Goal: Task Accomplishment & Management: Manage account settings

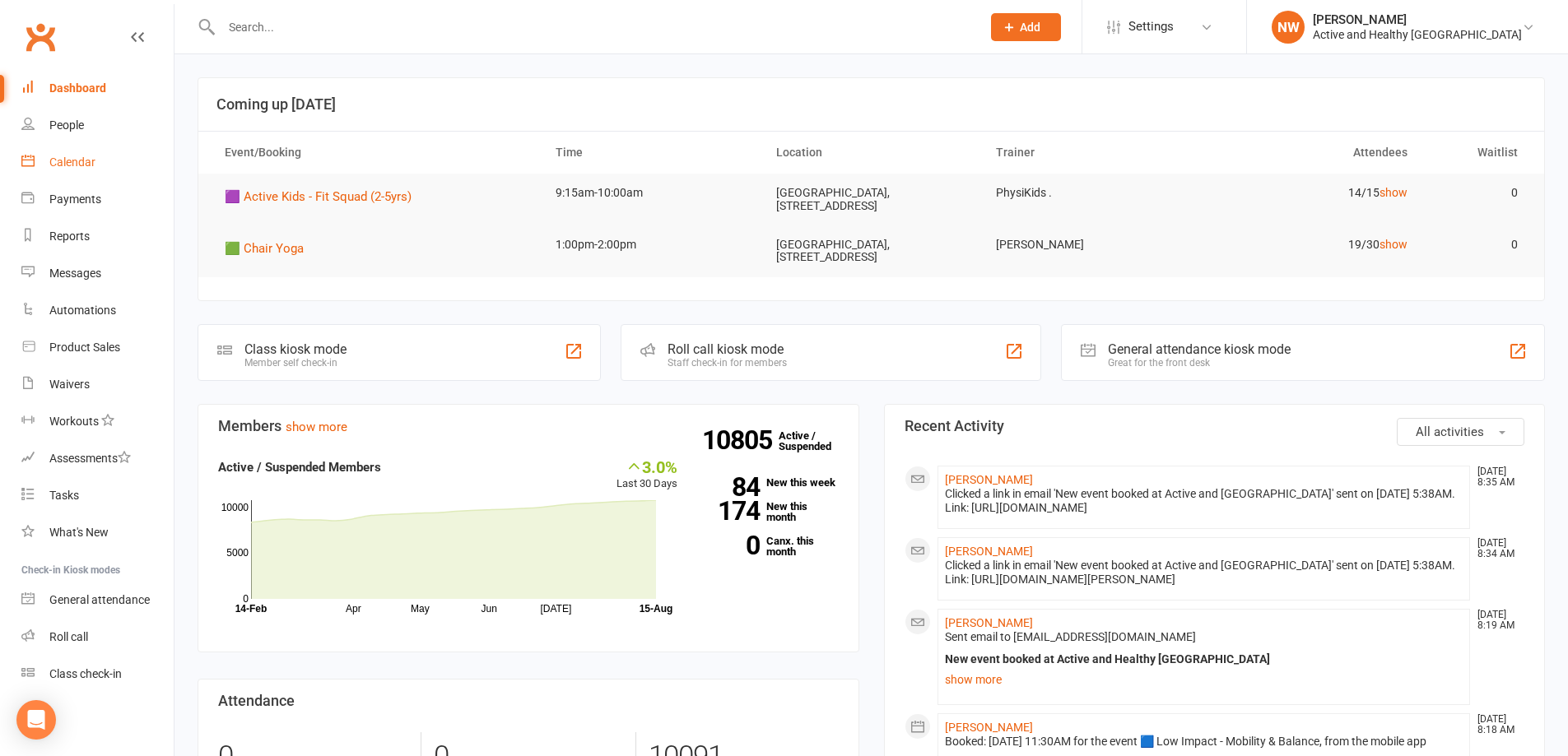
click at [68, 168] on div "Calendar" at bounding box center [72, 162] width 46 height 13
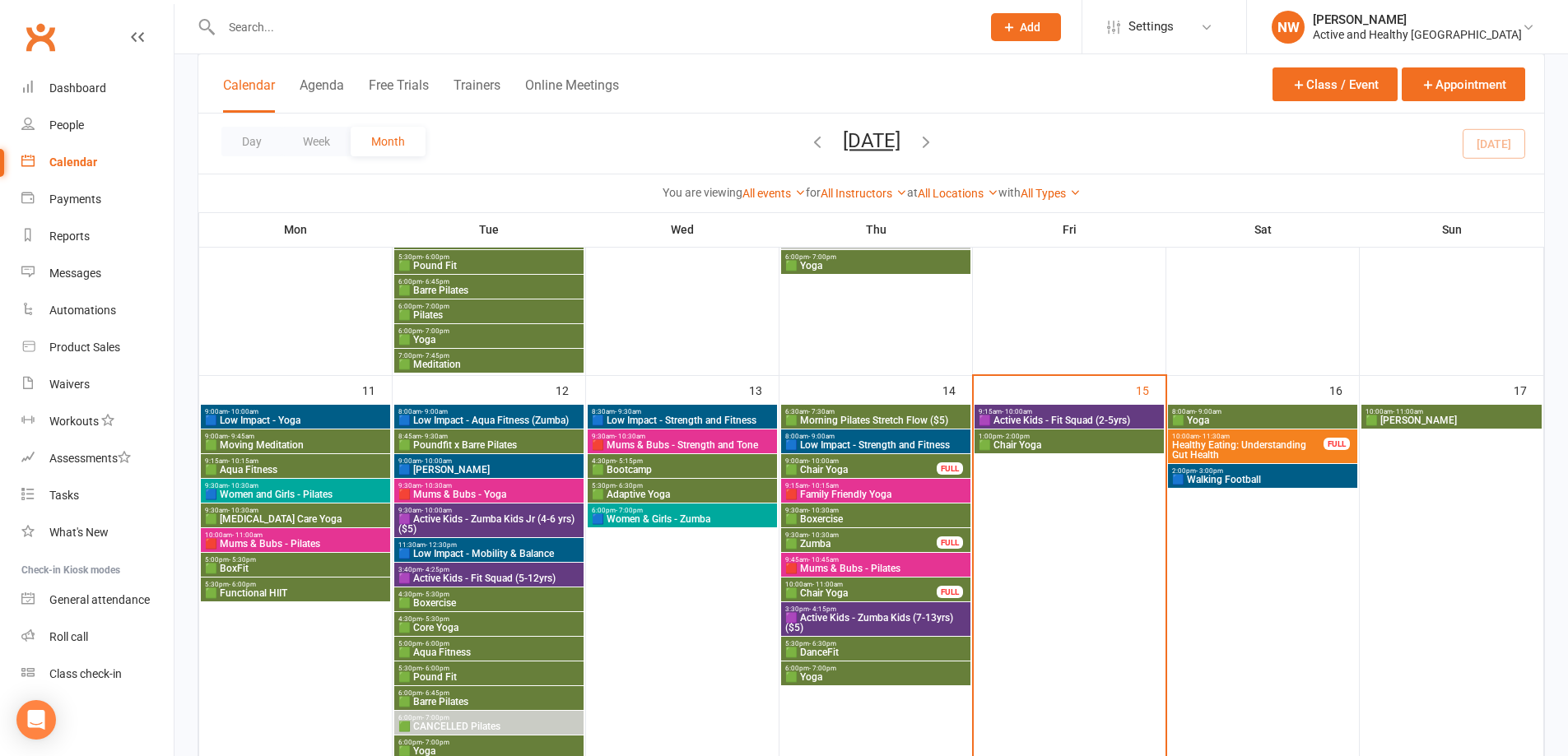
scroll to position [829, 0]
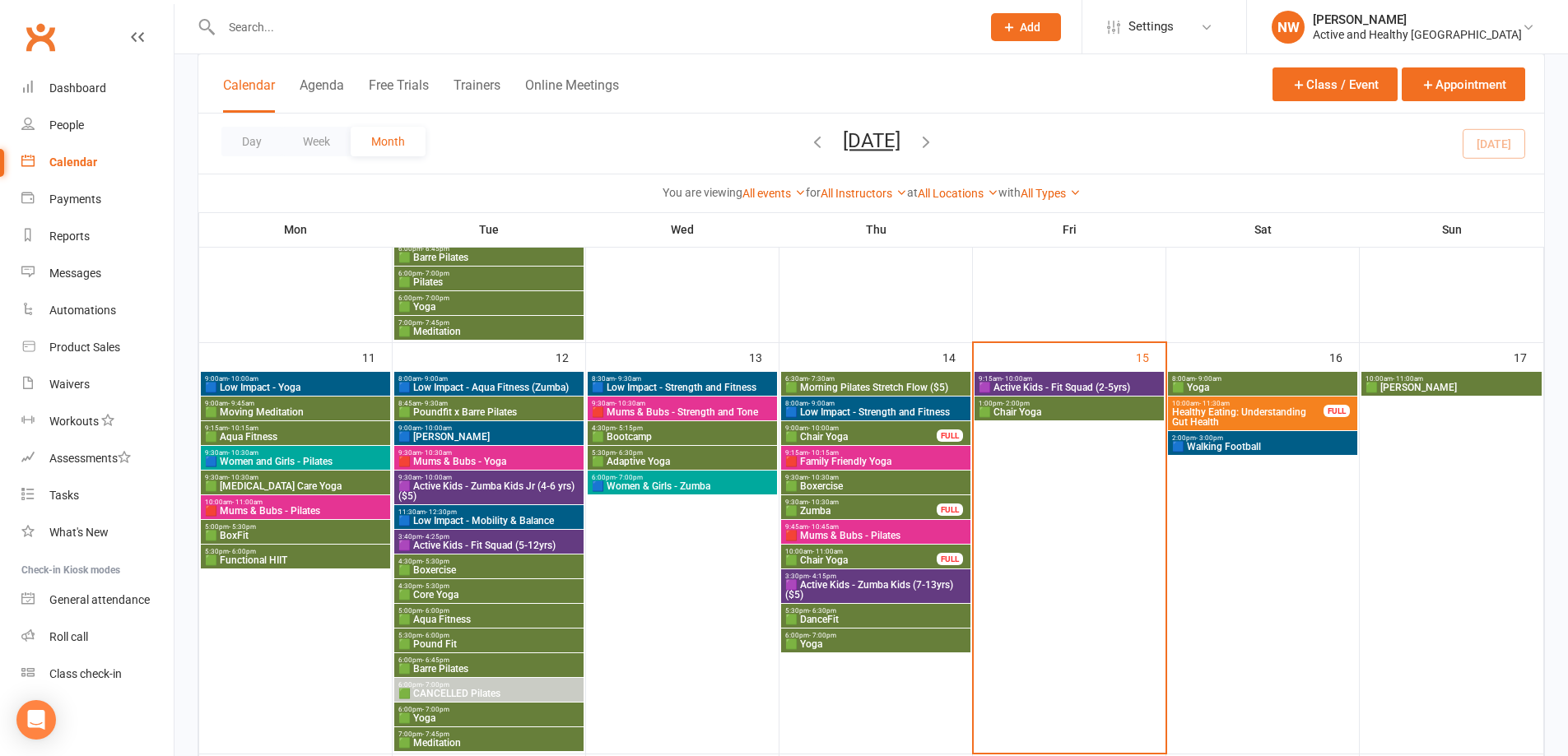
click at [770, 327] on span "Healthy Eating: Understanding Gut Health" at bounding box center [1247, 417] width 153 height 20
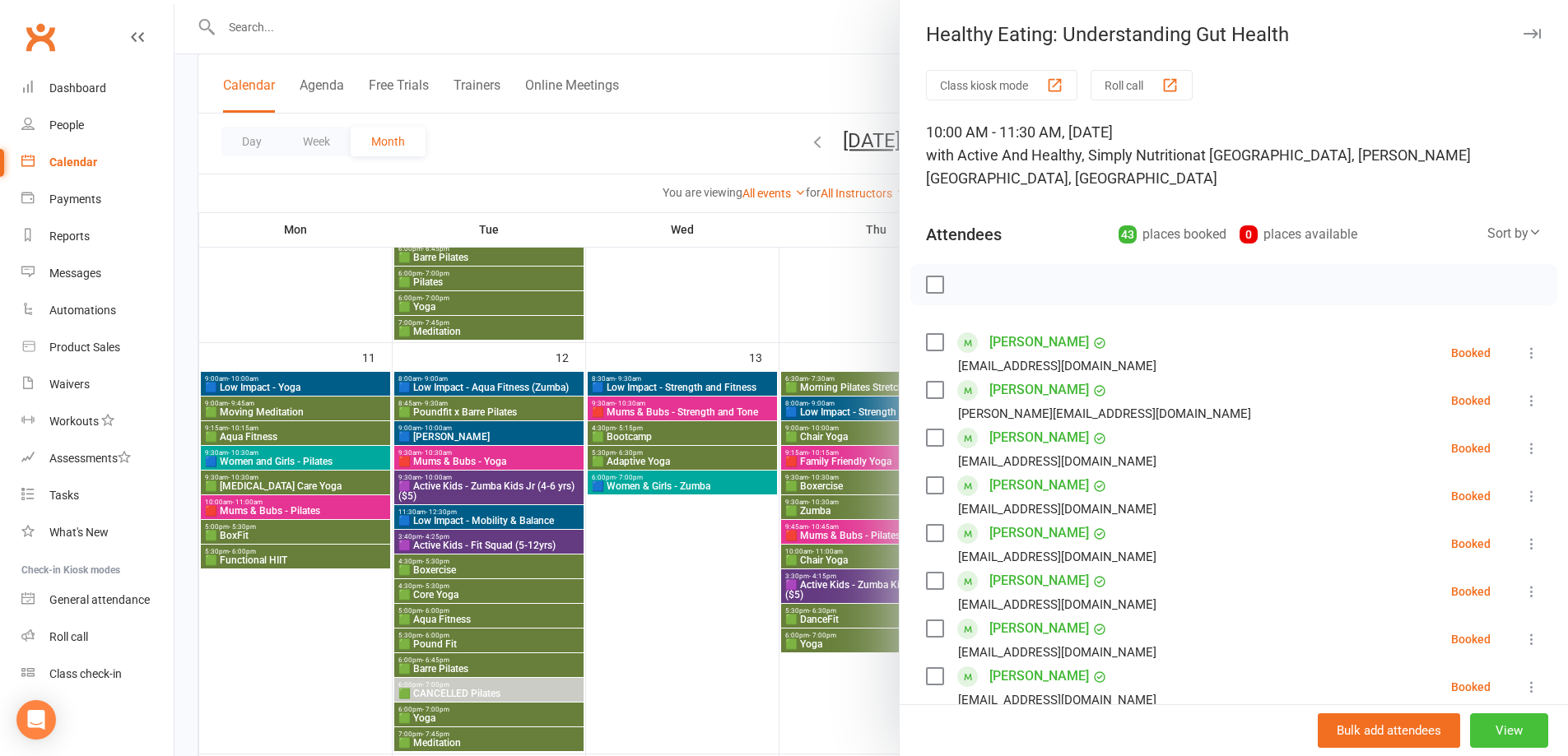
click at [770, 327] on button "View" at bounding box center [1509, 731] width 78 height 35
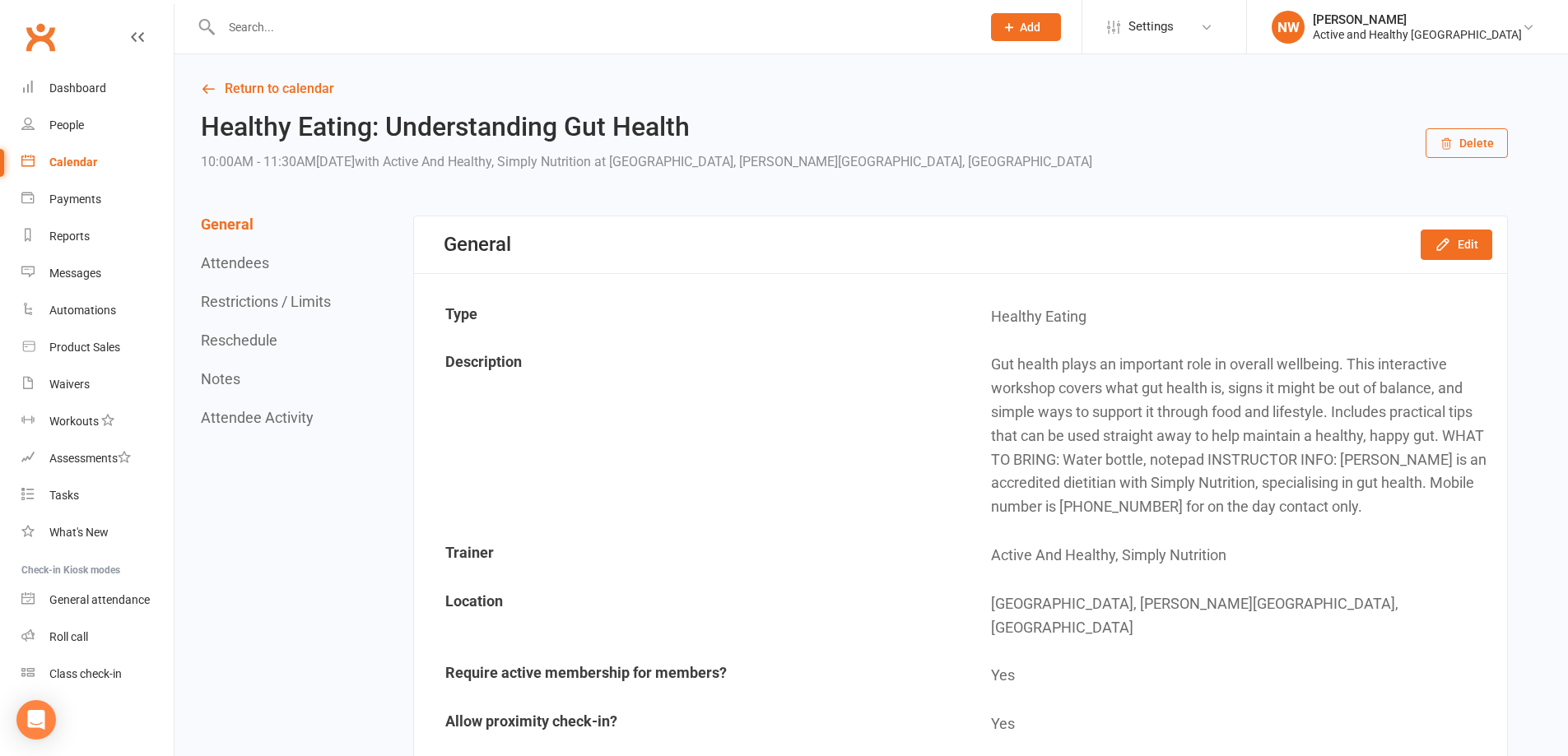
click at [770, 262] on div "General Edit" at bounding box center [960, 245] width 1093 height 57
click at [770, 248] on icon "button" at bounding box center [1443, 244] width 16 height 16
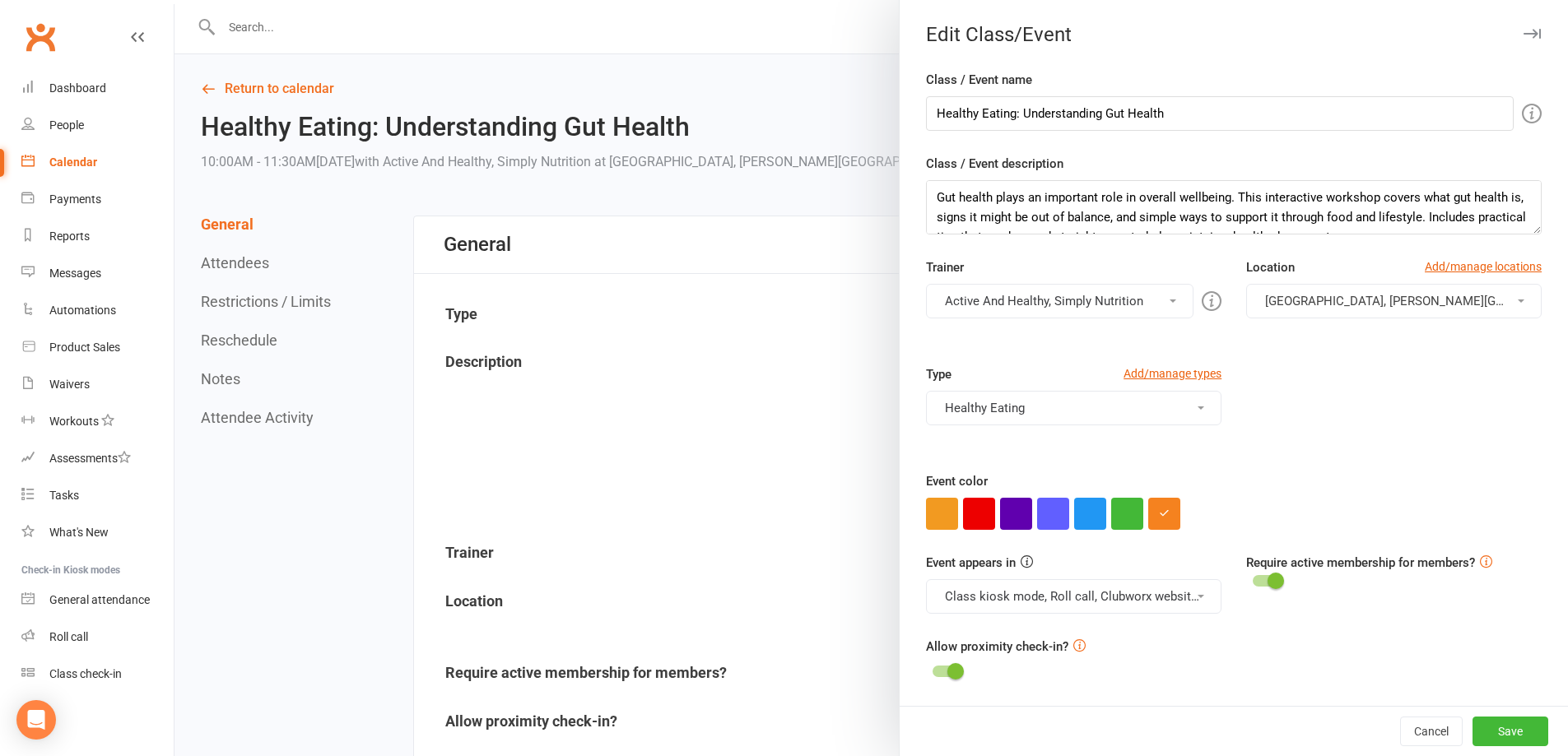
click at [748, 327] on div at bounding box center [871, 378] width 1394 height 756
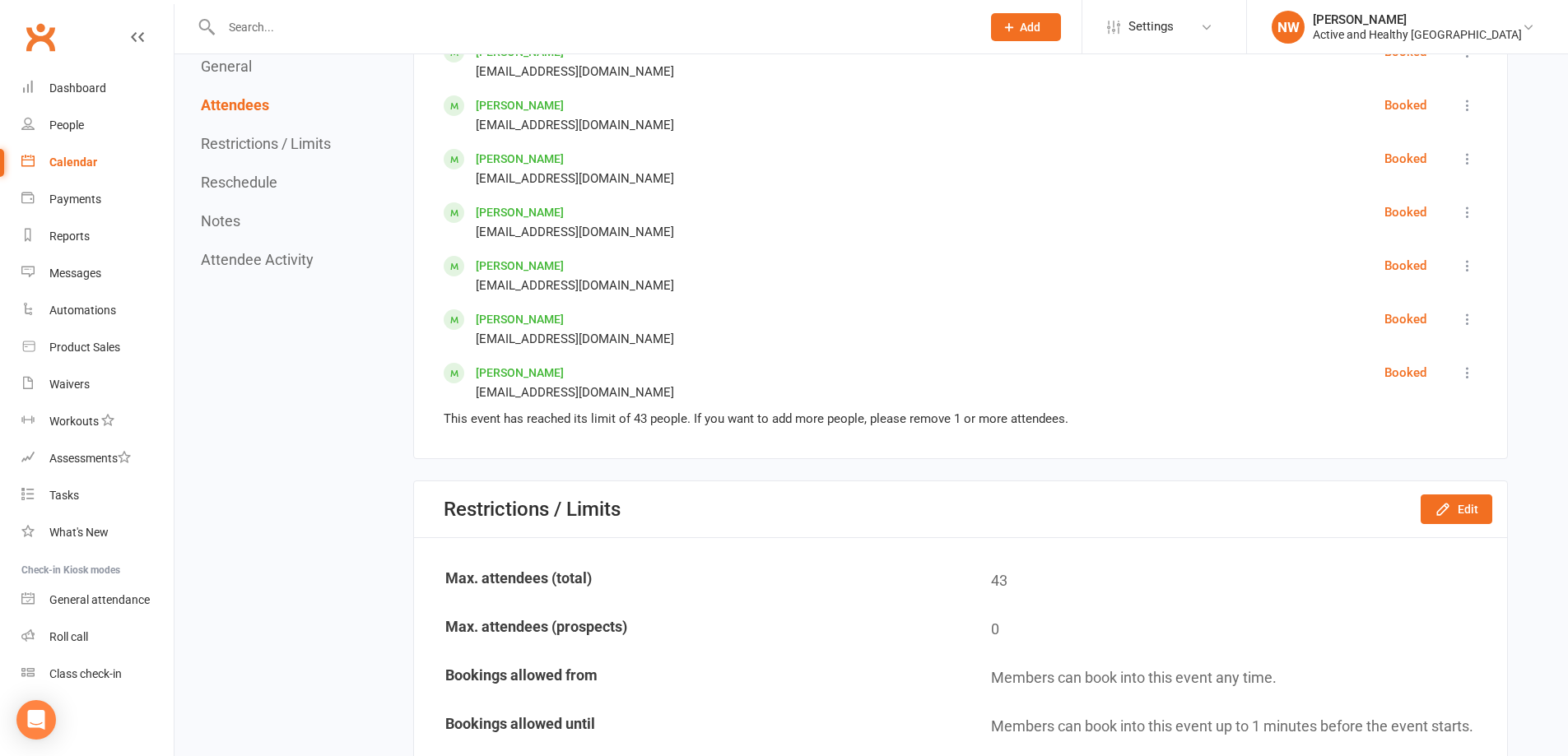
scroll to position [3090, 0]
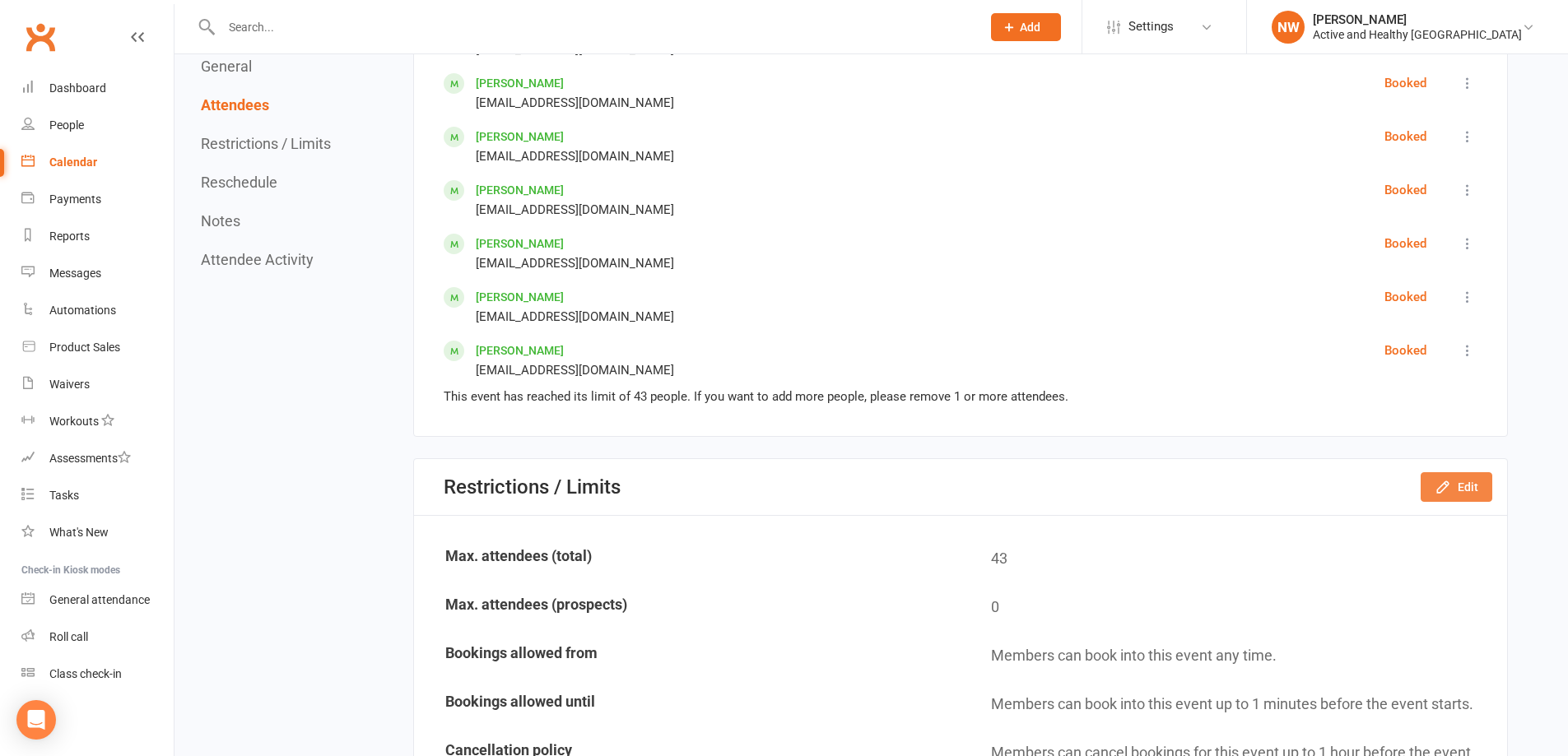
click at [770, 327] on icon "button" at bounding box center [1442, 486] width 10 height 10
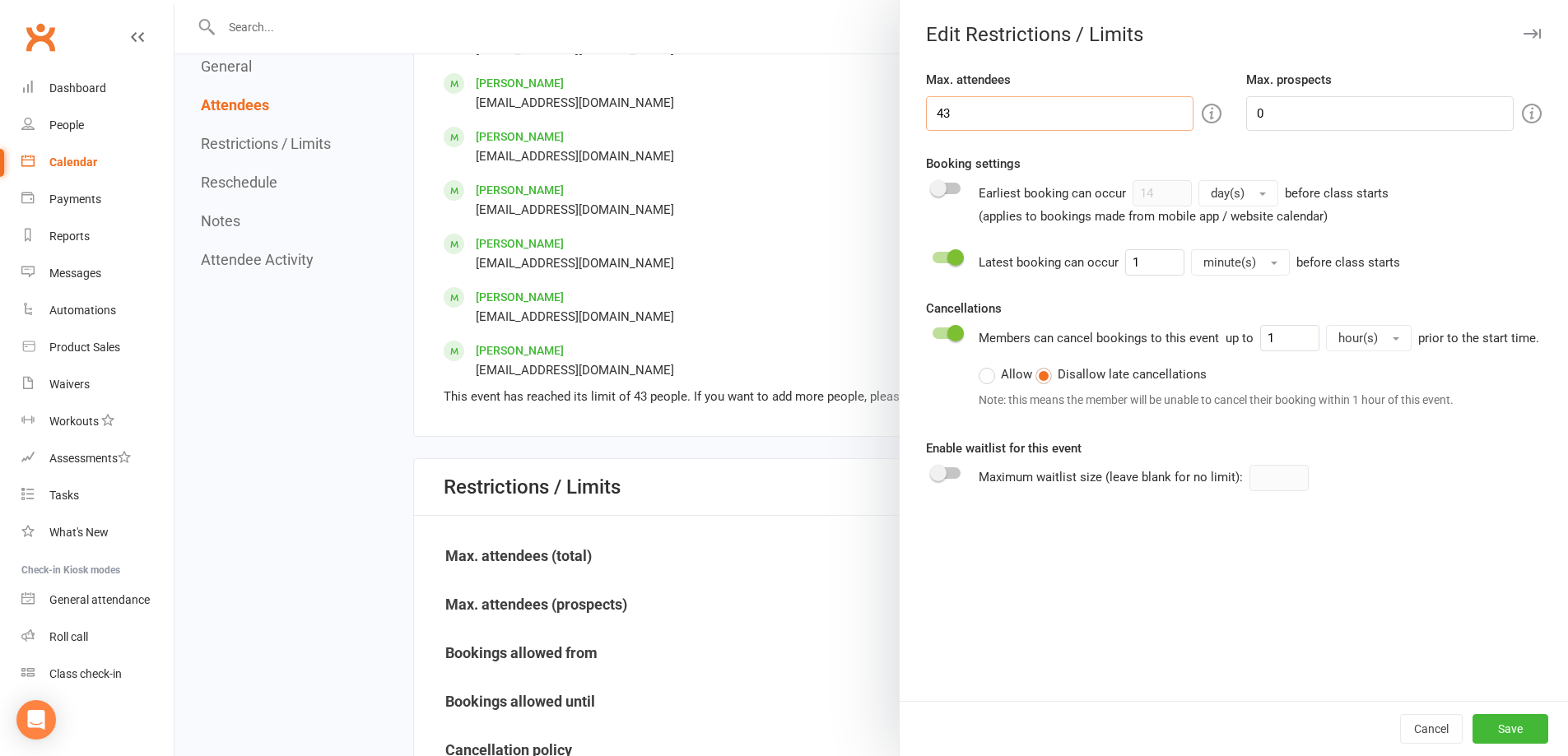
drag, startPoint x: 988, startPoint y: 115, endPoint x: 669, endPoint y: 88, distance: 320.1
click at [669, 0] on div "Edit Restrictions / Limits Max. attendees 43 Max. prospects 0 Booking settings …" at bounding box center [871, 0] width 1394 height 0
type input "46"
click at [770, 327] on button "Save" at bounding box center [1510, 729] width 75 height 29
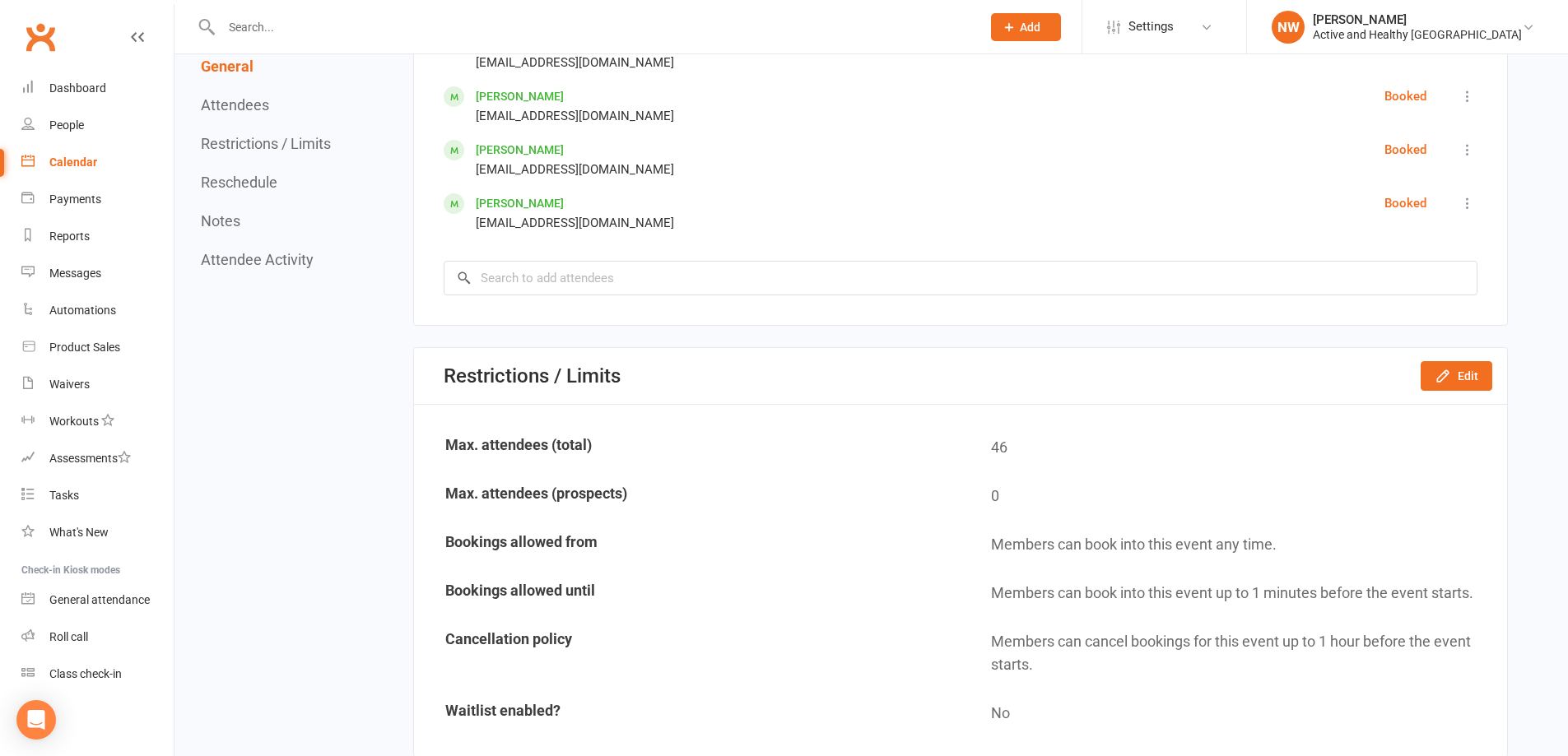
scroll to position [3255, 0]
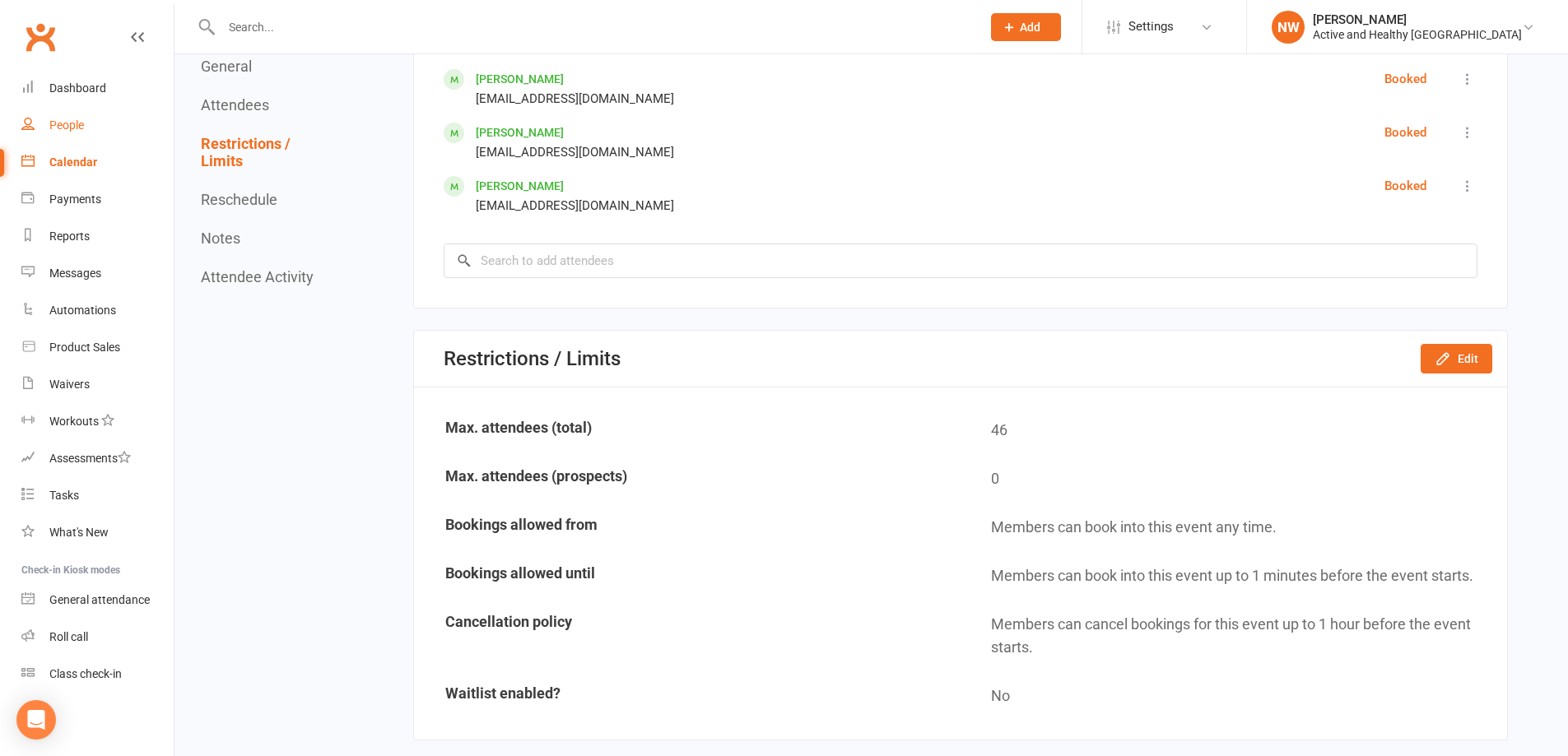
click at [84, 119] on div "People" at bounding box center [66, 125] width 35 height 13
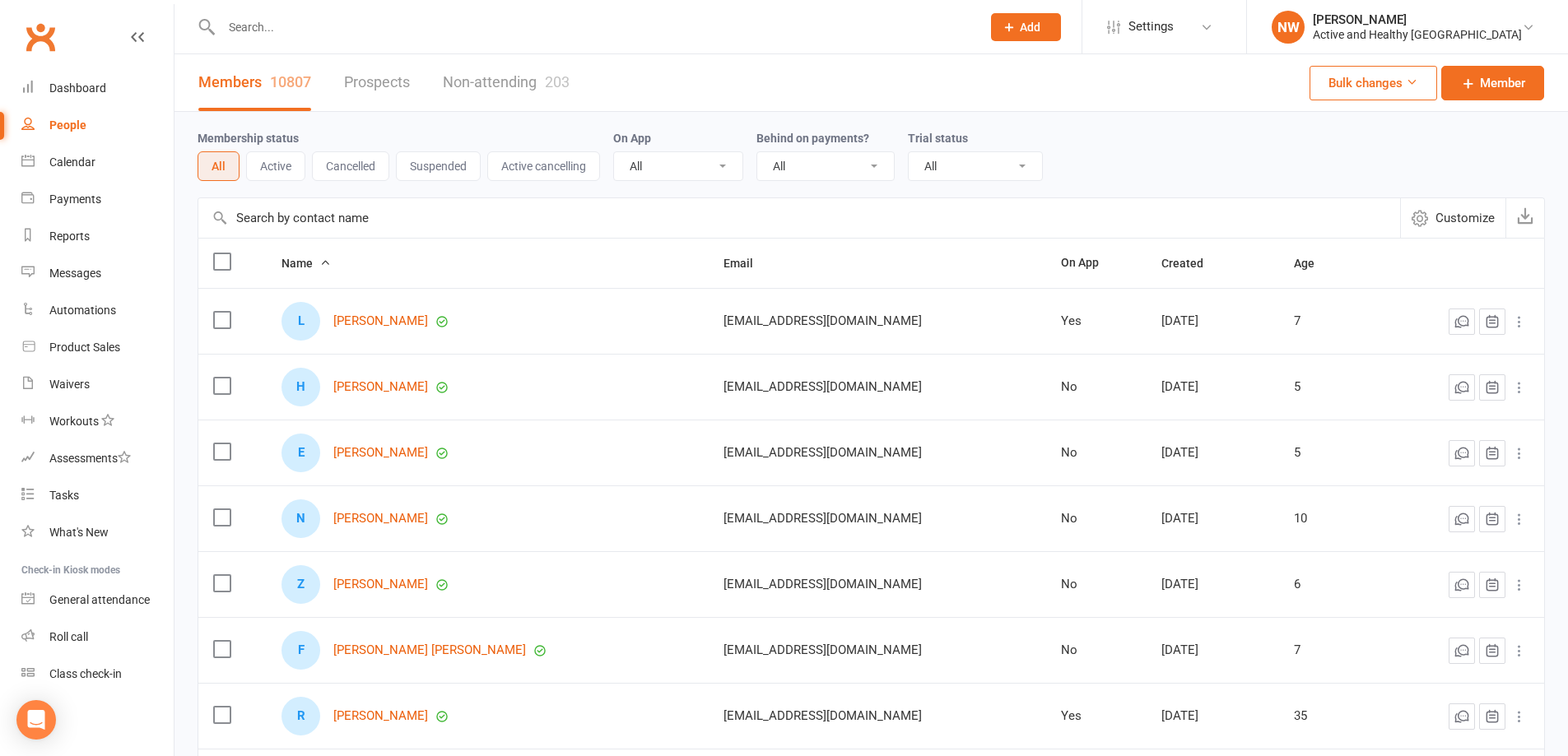
click at [372, 211] on input "text" at bounding box center [799, 218] width 1202 height 40
click at [79, 154] on link "Calendar" at bounding box center [97, 162] width 152 height 37
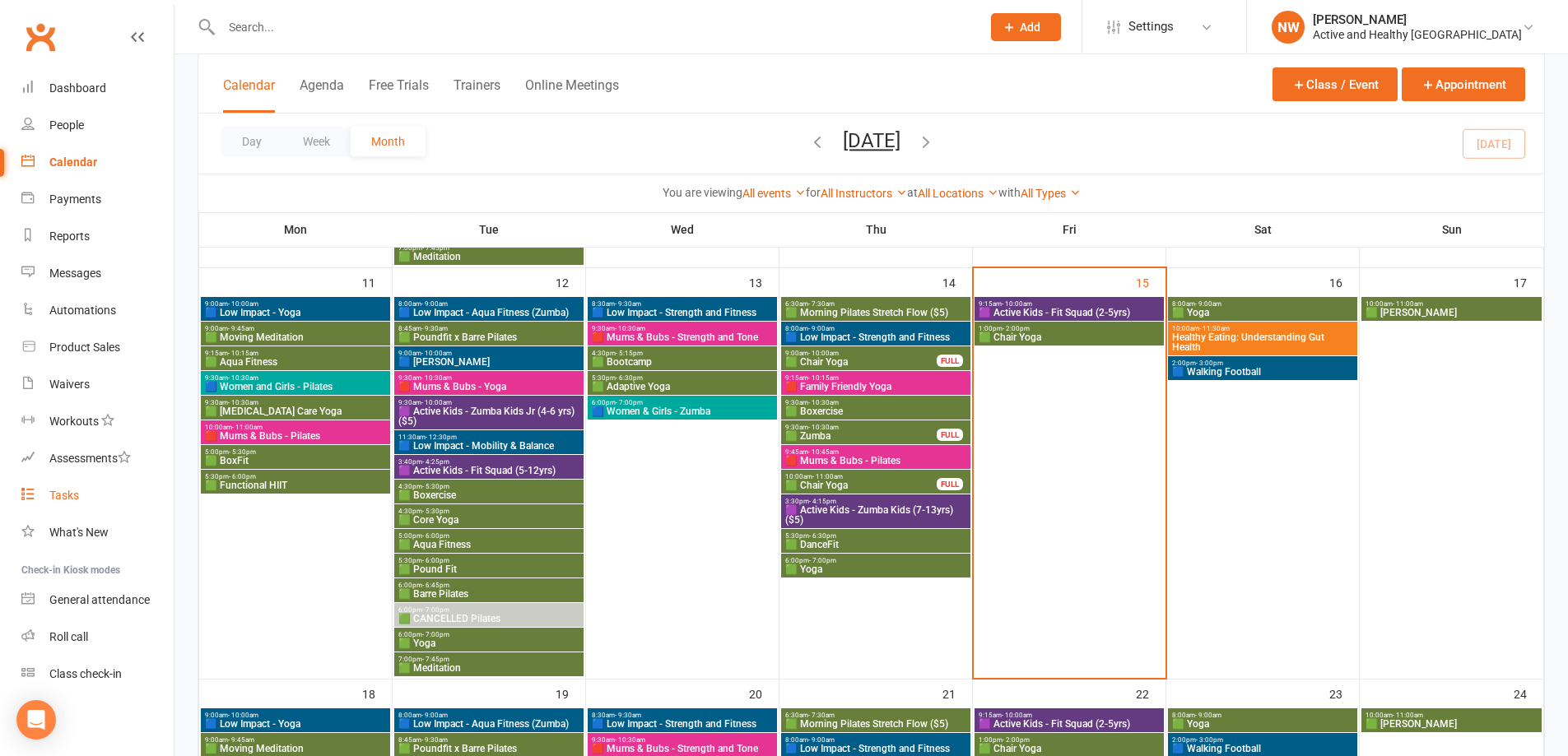
scroll to position [905, 0]
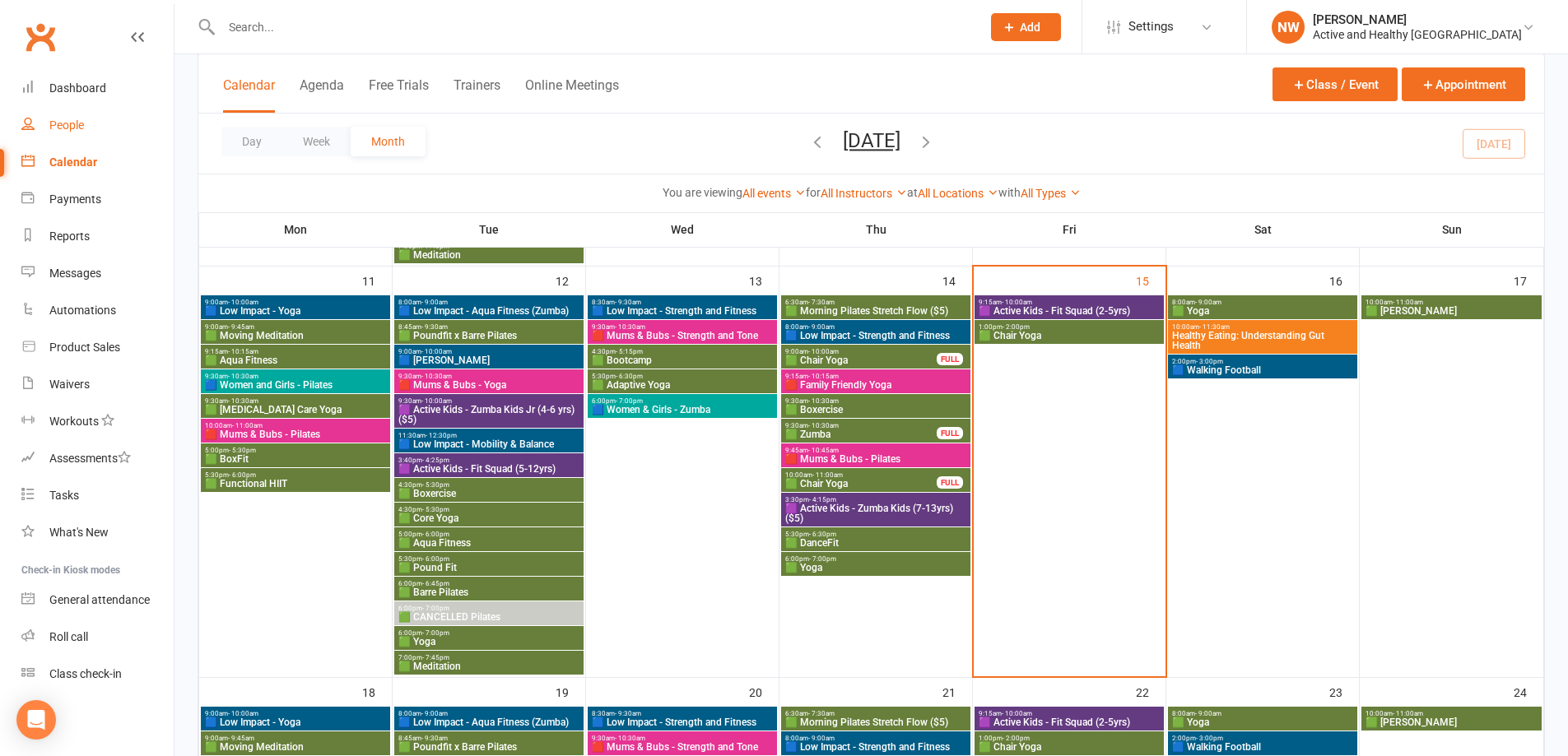
click at [68, 131] on div "People" at bounding box center [66, 125] width 35 height 13
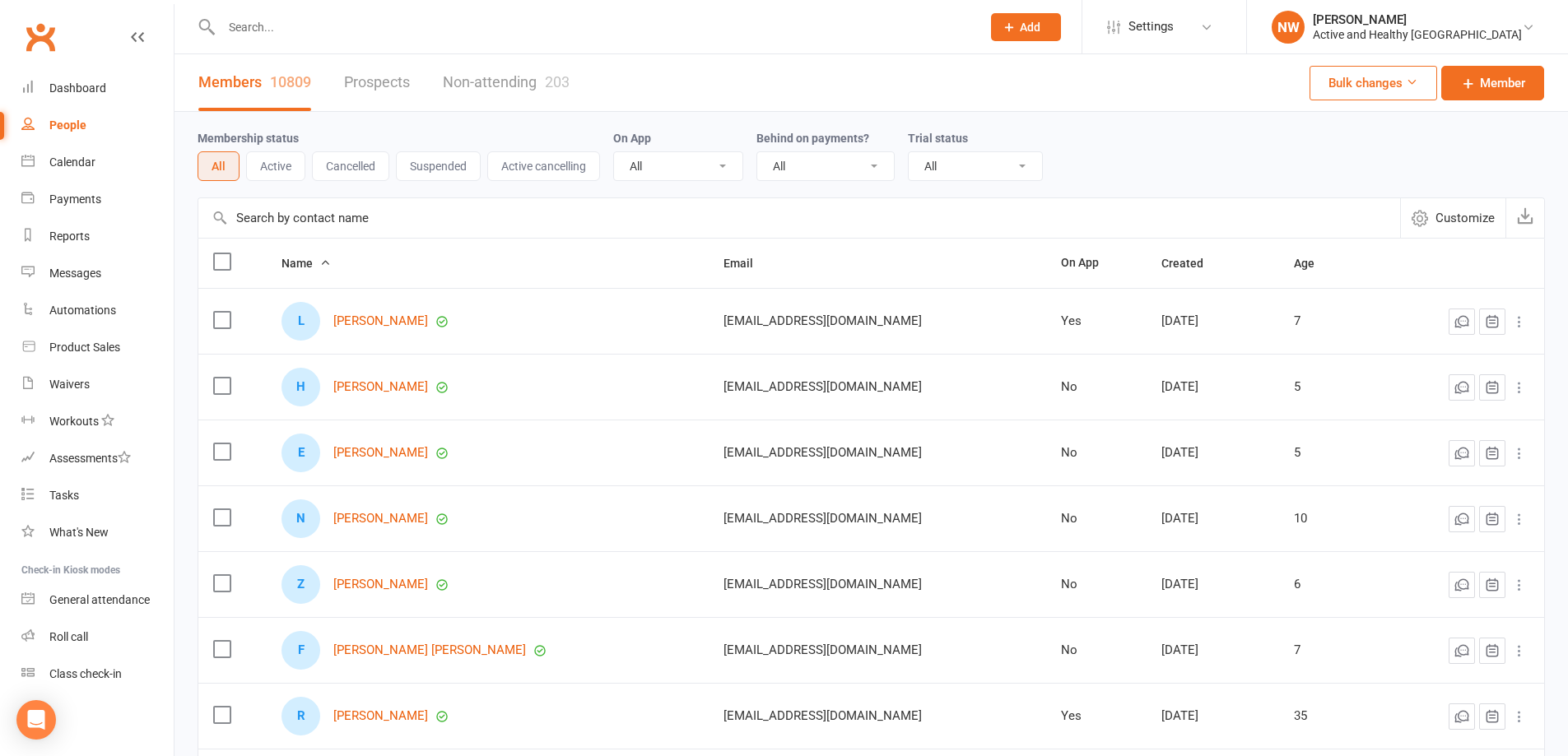
click at [265, 206] on input "text" at bounding box center [799, 218] width 1202 height 40
paste input "[PERSON_NAME]"
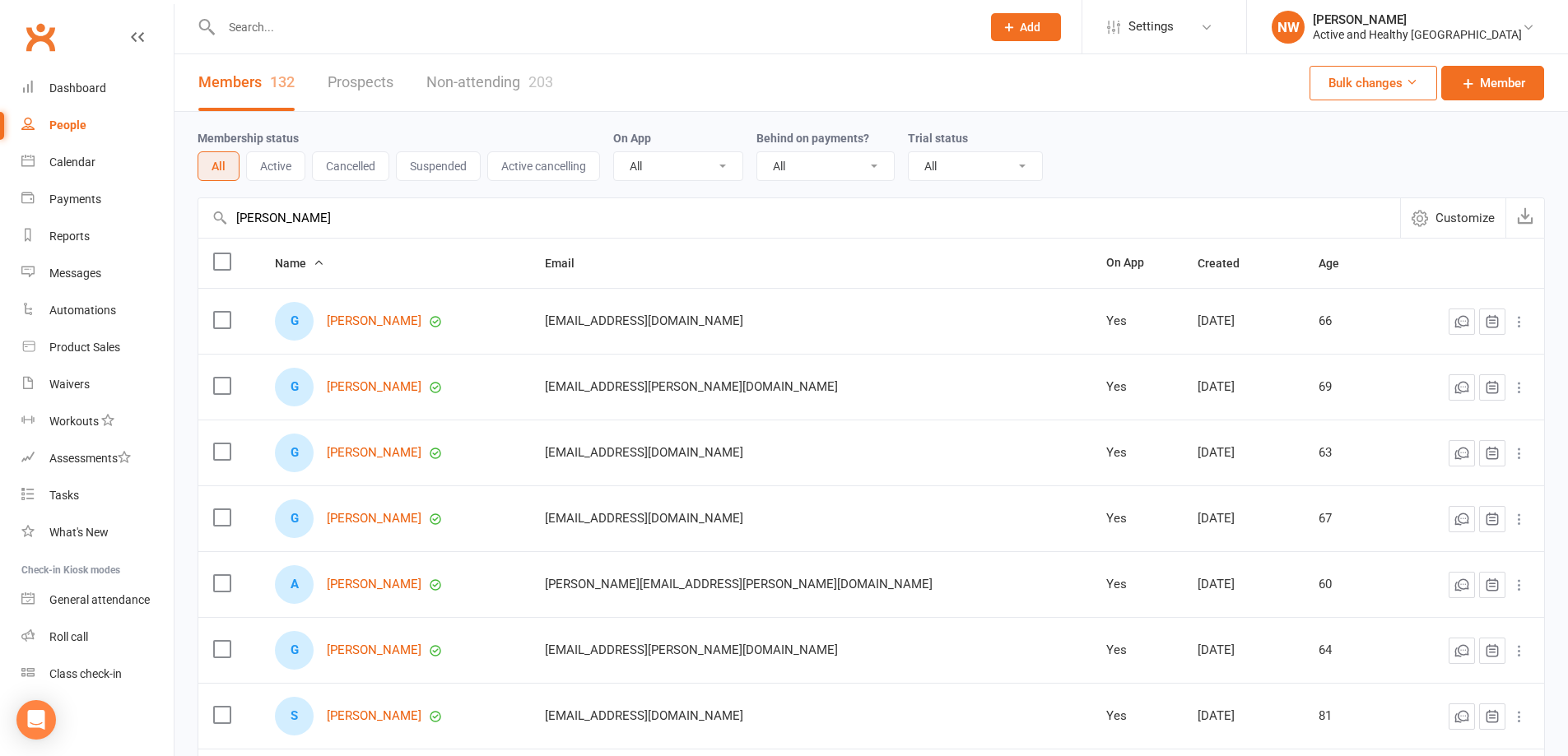
type input "[PERSON_NAME]"
click at [506, 83] on link "Non-attending 203" at bounding box center [489, 83] width 126 height 57
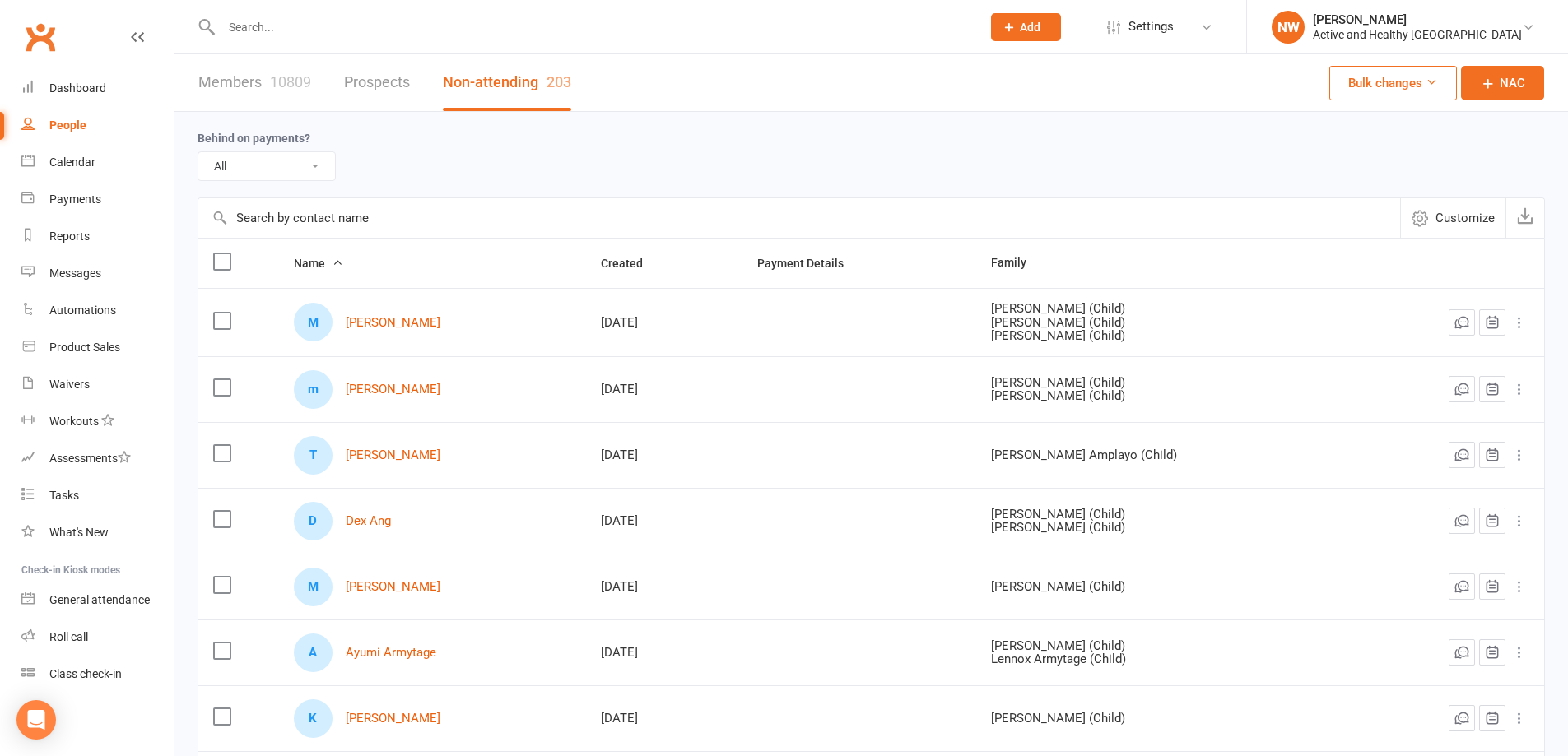
click at [322, 234] on input "text" at bounding box center [799, 218] width 1202 height 40
paste input "[PERSON_NAME]"
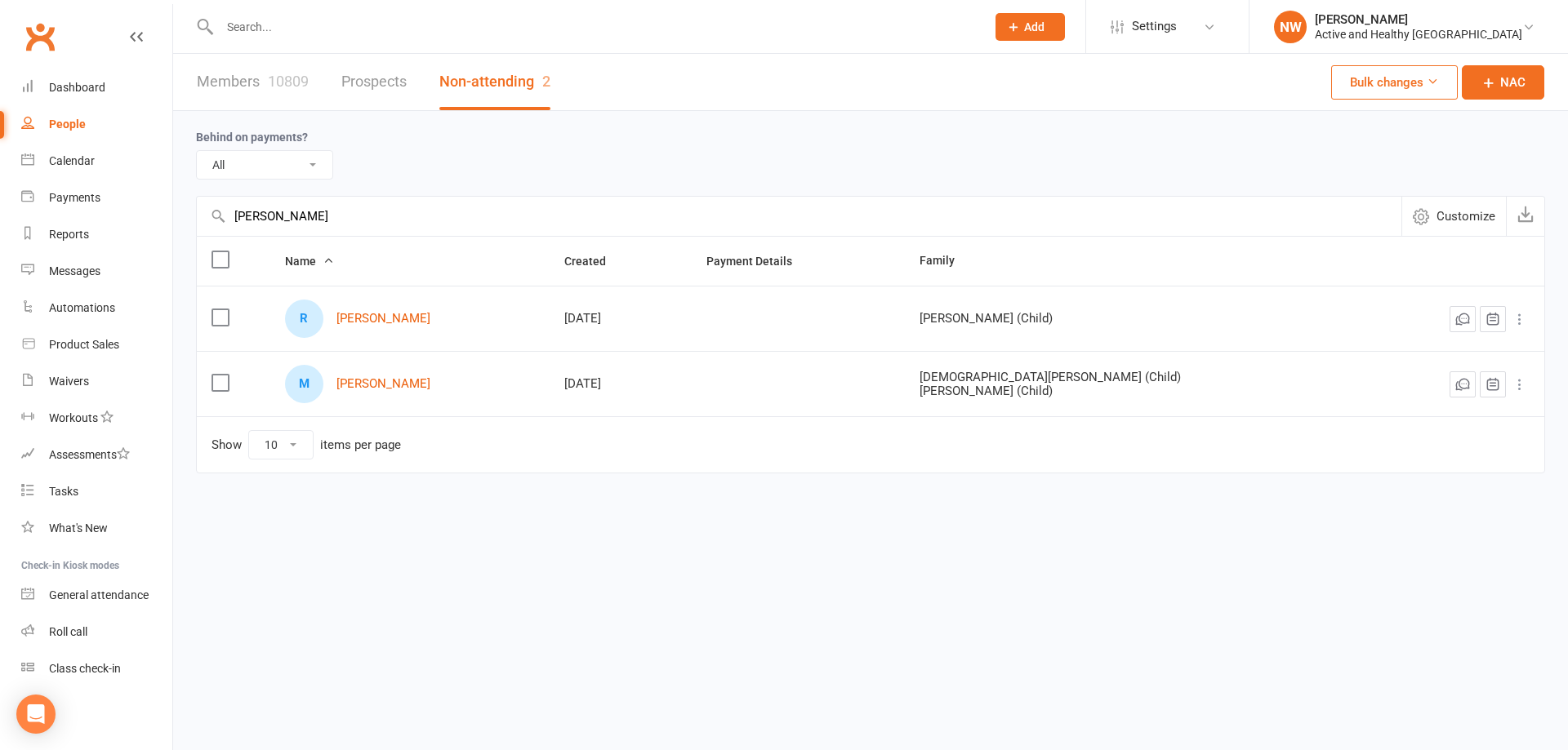
type input "[PERSON_NAME]"
click at [279, 71] on link "Members 10809" at bounding box center [253, 82] width 112 height 56
